Goal: Navigation & Orientation: Find specific page/section

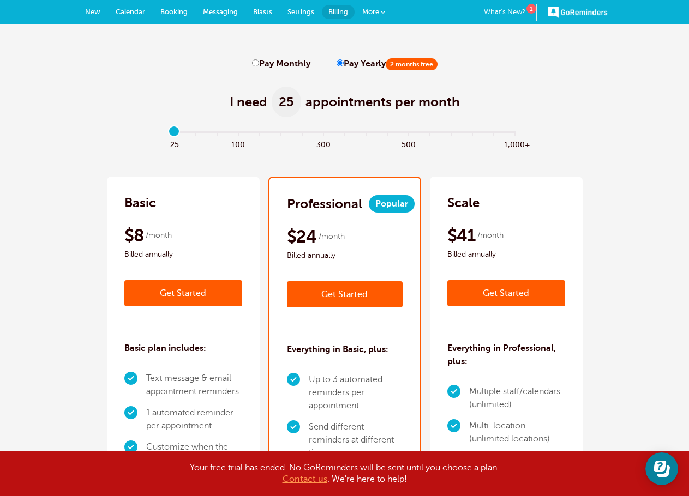
click at [106, 13] on link "New" at bounding box center [92, 12] width 31 height 24
click at [131, 7] on link "Calendar" at bounding box center [130, 12] width 45 height 24
click at [263, 10] on span "Blasts" at bounding box center [262, 12] width 19 height 8
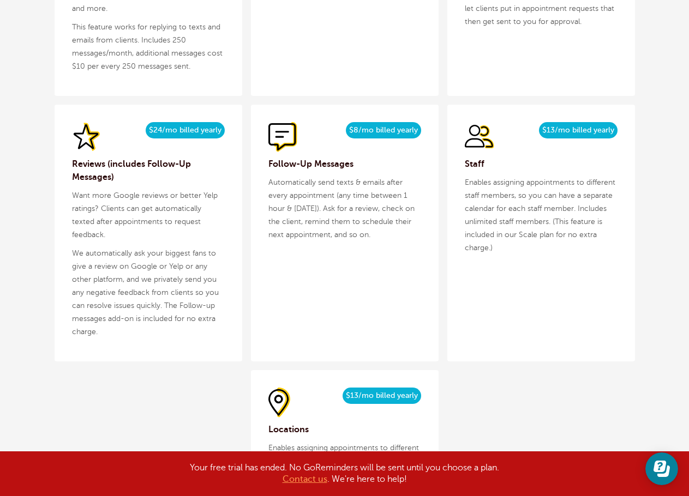
scroll to position [1418, 0]
